Goal: Navigation & Orientation: Find specific page/section

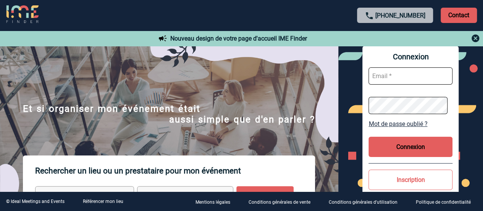
type input "[PERSON_NAME][EMAIL_ADDRESS][DOMAIN_NAME]"
click at [441, 151] on button "Connexion" at bounding box center [411, 146] width 84 height 20
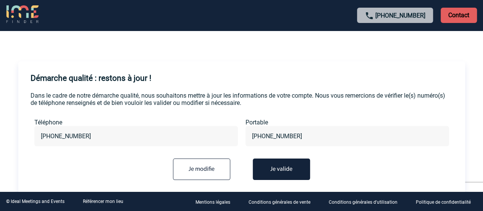
click at [287, 172] on button "Je valide" at bounding box center [281, 168] width 57 height 21
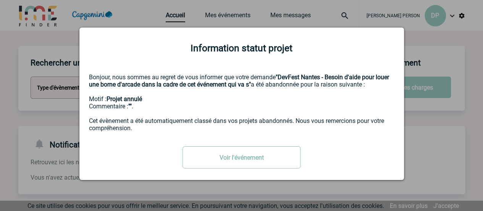
click at [266, 158] on link "Voir l'événement" at bounding box center [242, 157] width 118 height 22
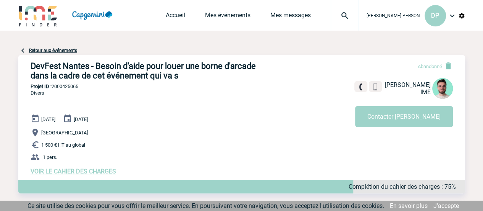
click at [63, 50] on link "Retour aux événements" at bounding box center [53, 50] width 48 height 5
